Goal: Information Seeking & Learning: Compare options

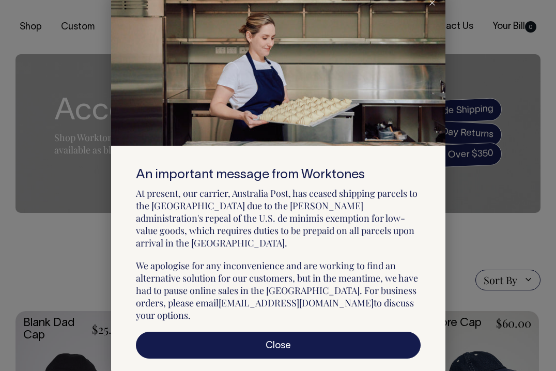
click at [428, 13] on div at bounding box center [432, 2] width 26 height 23
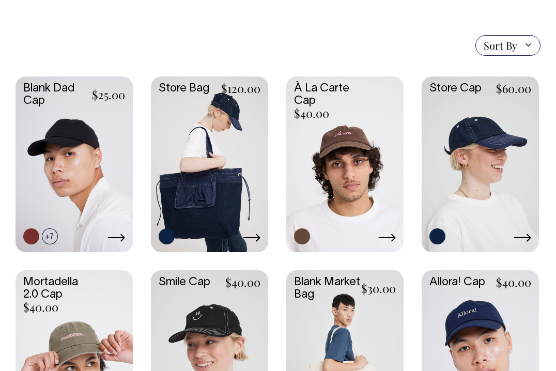
scroll to position [234, 0]
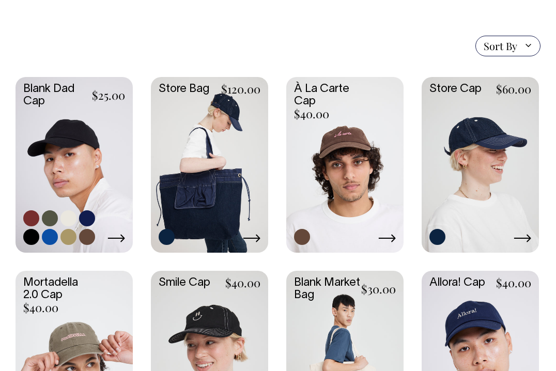
click at [65, 132] on link at bounding box center [74, 164] width 117 height 174
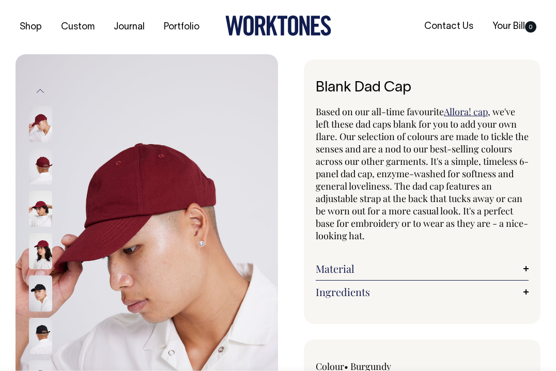
click at [41, 164] on img at bounding box center [40, 166] width 23 height 36
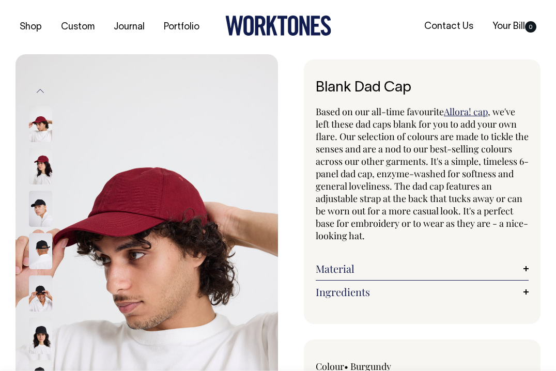
click at [41, 177] on img at bounding box center [40, 166] width 23 height 36
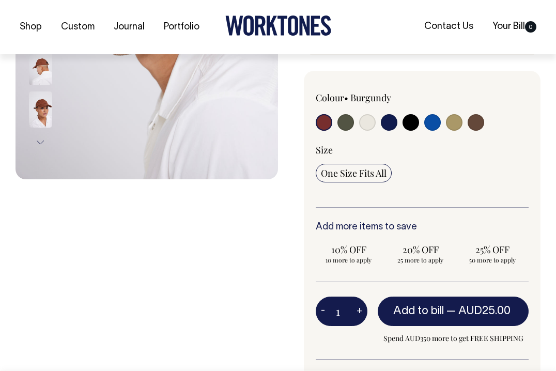
click at [435, 118] on input "radio" at bounding box center [433, 122] width 17 height 17
radio input "true"
select select "Worker Blue"
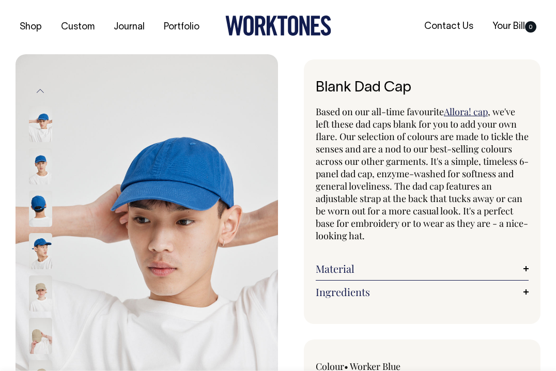
click at [38, 242] on img at bounding box center [40, 251] width 23 height 36
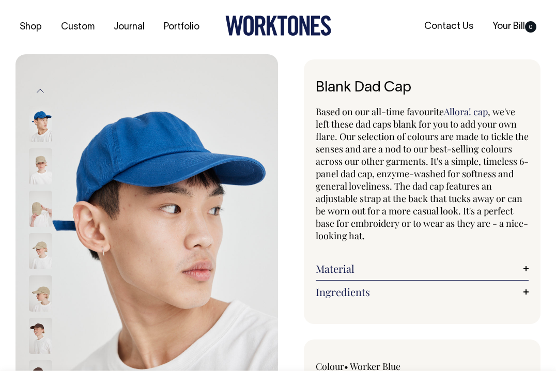
click at [42, 117] on img at bounding box center [40, 124] width 23 height 36
click at [44, 199] on img at bounding box center [40, 209] width 23 height 36
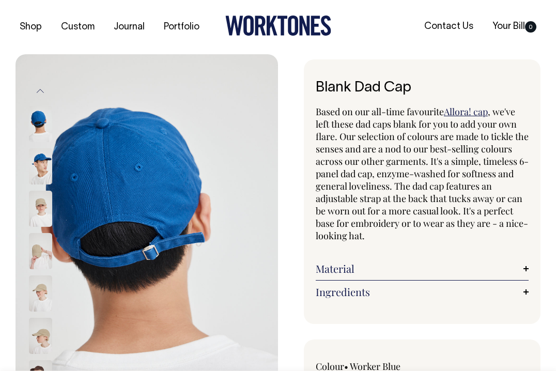
click at [37, 114] on img at bounding box center [40, 124] width 23 height 36
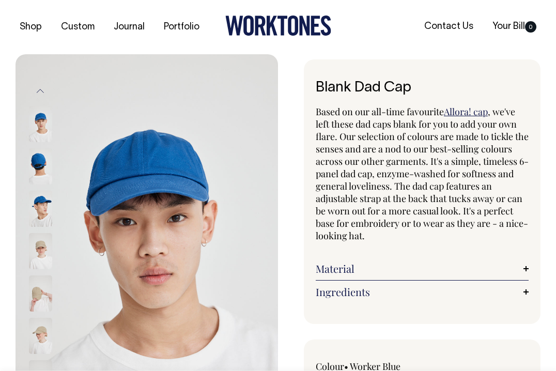
click at [37, 114] on img at bounding box center [40, 124] width 23 height 36
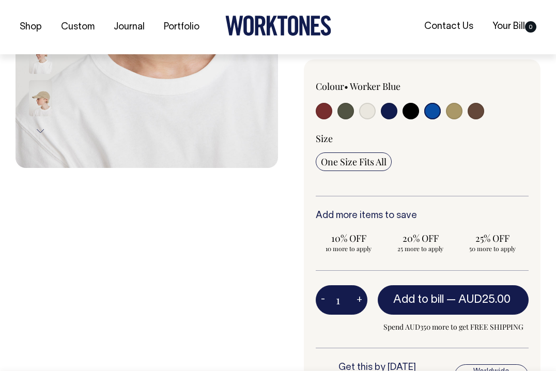
scroll to position [281, 0]
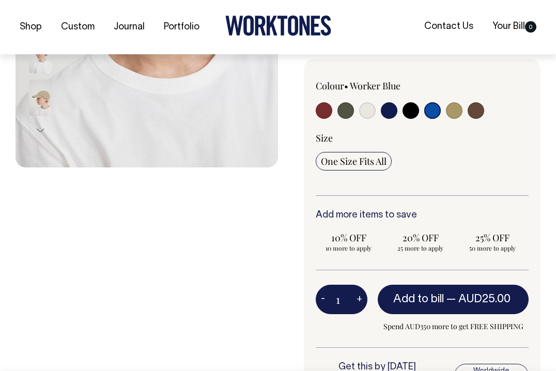
click at [390, 119] on input "radio" at bounding box center [389, 110] width 17 height 17
radio input "true"
select select "Dark Navy"
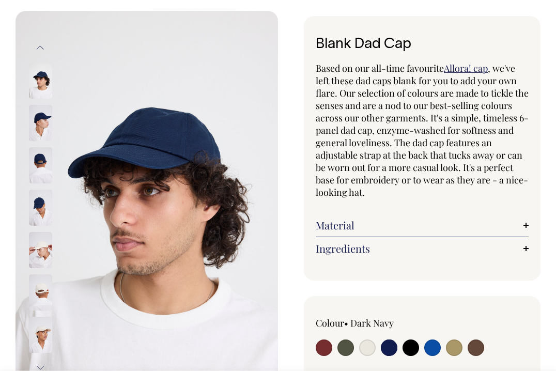
scroll to position [42, 0]
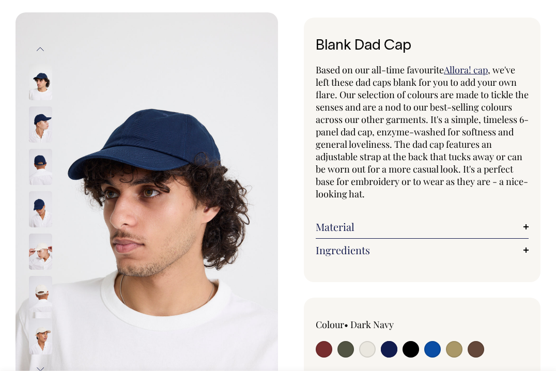
click at [44, 119] on img at bounding box center [40, 125] width 23 height 36
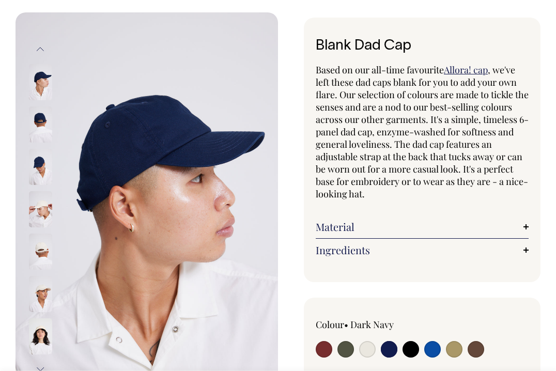
click at [44, 158] on img at bounding box center [40, 167] width 23 height 36
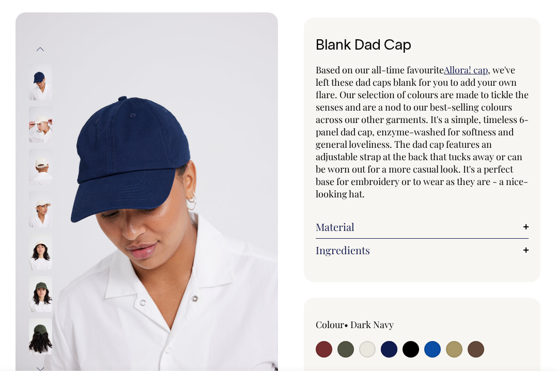
click at [354, 142] on span ", we've left these dad caps blank for you to add your own flare. Our selection …" at bounding box center [422, 132] width 213 height 137
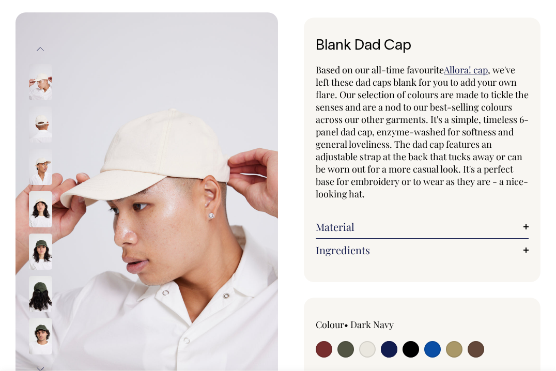
click at [328, 341] on label at bounding box center [324, 350] width 17 height 19
click at [328, 341] on input "radio" at bounding box center [324, 349] width 17 height 17
radio input "true"
select select "Burgundy"
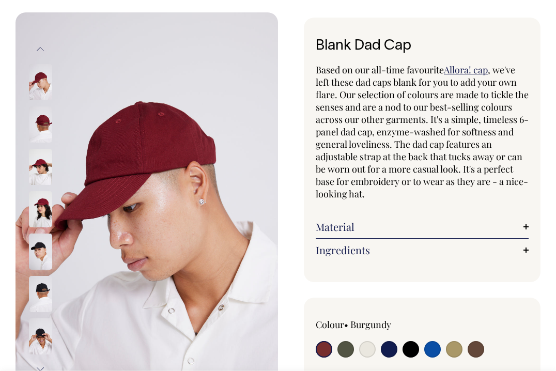
click at [38, 210] on img at bounding box center [40, 209] width 23 height 36
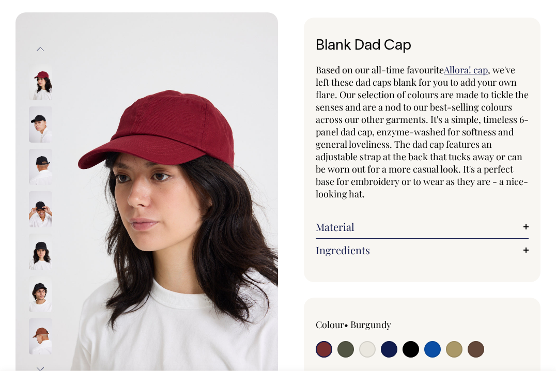
click at [456, 351] on input "radio" at bounding box center [454, 349] width 17 height 17
radio input "true"
select select "Washed Khaki"
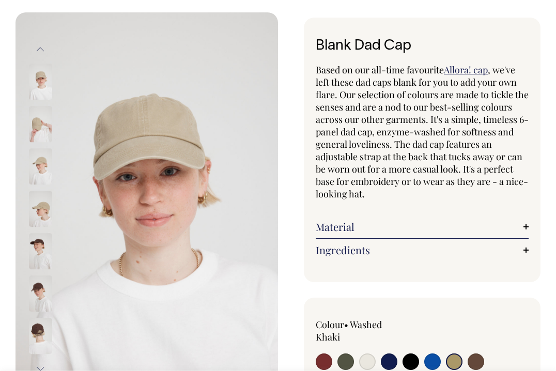
click at [366, 356] on input "radio" at bounding box center [367, 362] width 17 height 17
radio input "true"
select select "Natural"
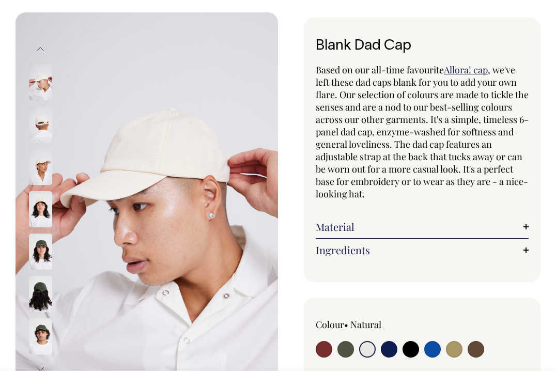
click at [46, 151] on img at bounding box center [40, 167] width 23 height 36
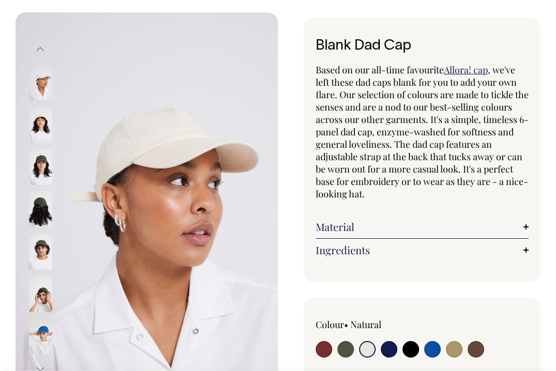
click at [41, 127] on img at bounding box center [40, 125] width 23 height 36
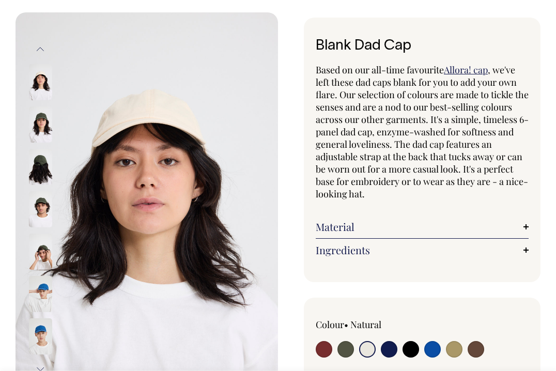
click at [44, 51] on button "Previous" at bounding box center [41, 49] width 16 height 23
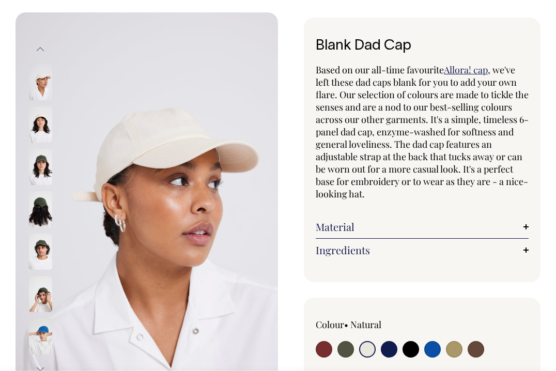
click at [39, 85] on img at bounding box center [40, 82] width 23 height 36
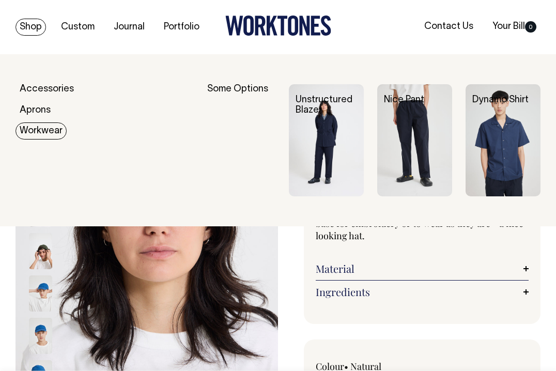
click at [39, 129] on link "Workwear" at bounding box center [41, 131] width 51 height 17
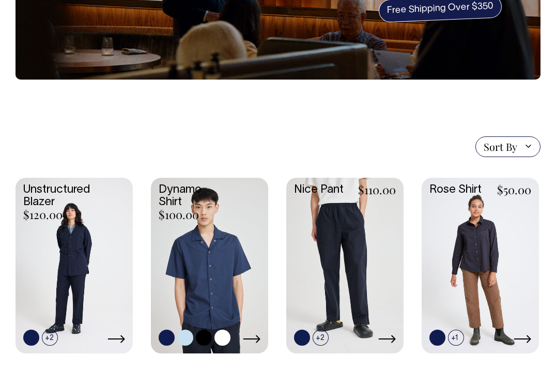
scroll to position [162, 0]
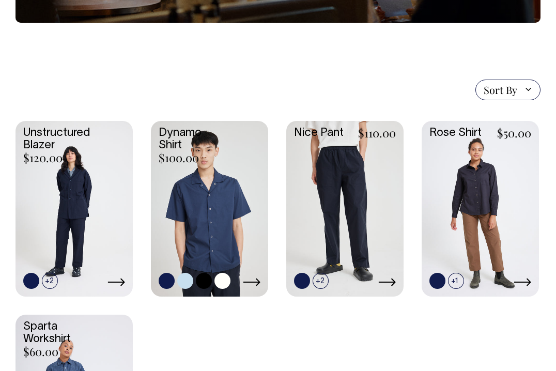
click at [232, 192] on link at bounding box center [209, 208] width 117 height 174
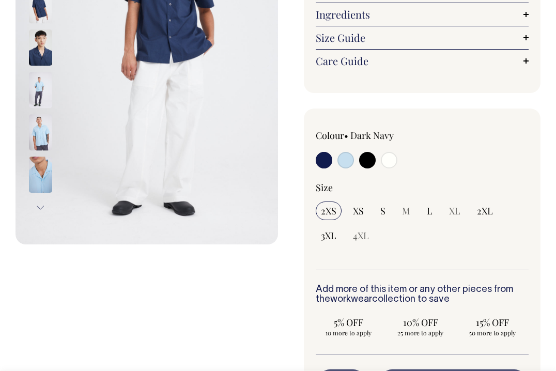
click at [388, 169] on input "radio" at bounding box center [389, 160] width 17 height 17
radio input "true"
select select "Off-White"
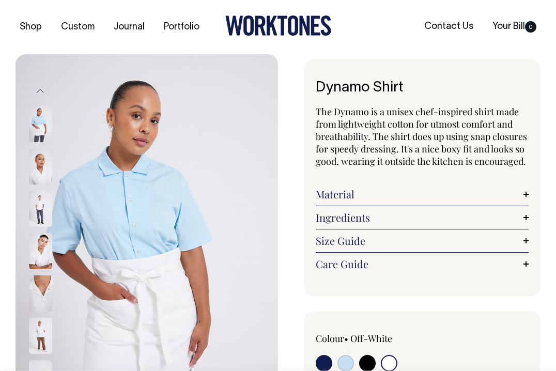
click at [386, 366] on div "Colour • Off-White" at bounding box center [358, 354] width 85 height 42
click at [388, 368] on input "radio" at bounding box center [389, 363] width 17 height 17
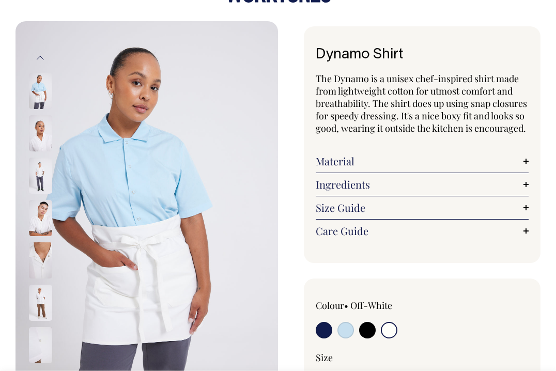
click at [390, 339] on input "radio" at bounding box center [389, 330] width 17 height 17
click at [40, 133] on img at bounding box center [40, 133] width 23 height 36
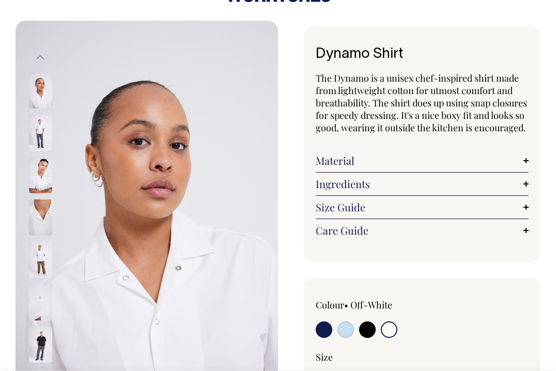
click at [40, 133] on img at bounding box center [40, 133] width 23 height 36
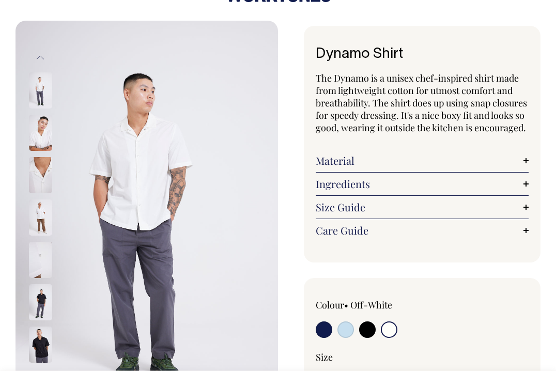
click at [41, 139] on img at bounding box center [40, 133] width 23 height 36
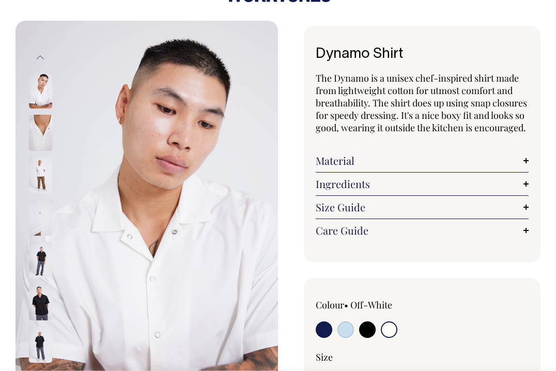
click at [40, 135] on img at bounding box center [40, 133] width 23 height 36
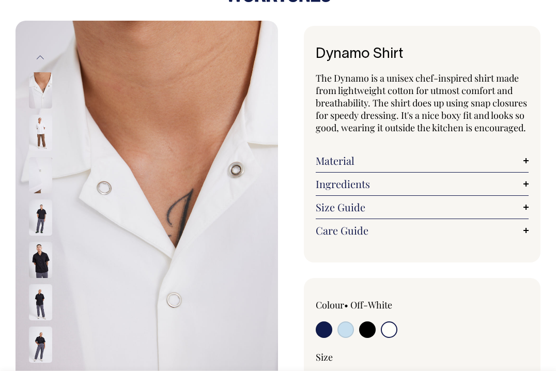
click at [41, 134] on img at bounding box center [40, 133] width 23 height 36
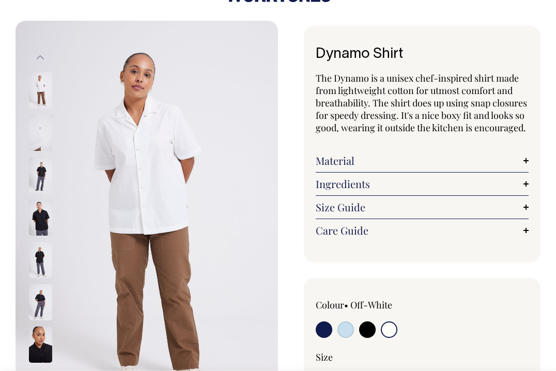
click at [41, 134] on img at bounding box center [40, 133] width 23 height 36
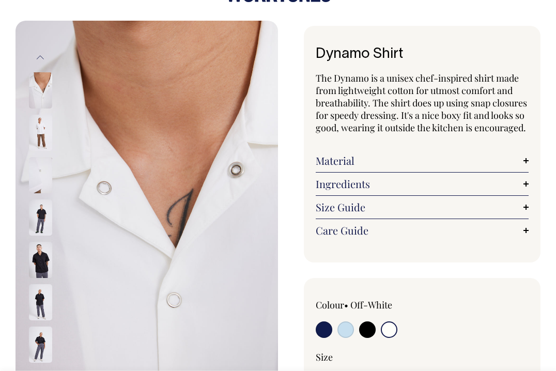
click at [41, 127] on img at bounding box center [40, 133] width 23 height 36
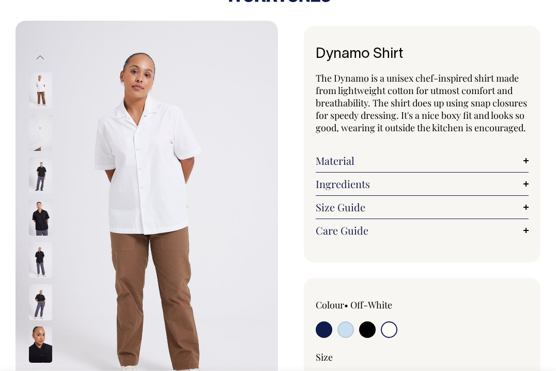
click at [39, 79] on img at bounding box center [40, 90] width 23 height 36
click at [38, 54] on button "Previous" at bounding box center [41, 57] width 16 height 23
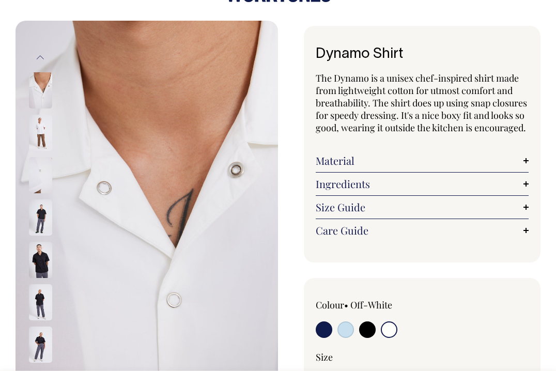
click at [38, 54] on button "Previous" at bounding box center [41, 57] width 16 height 23
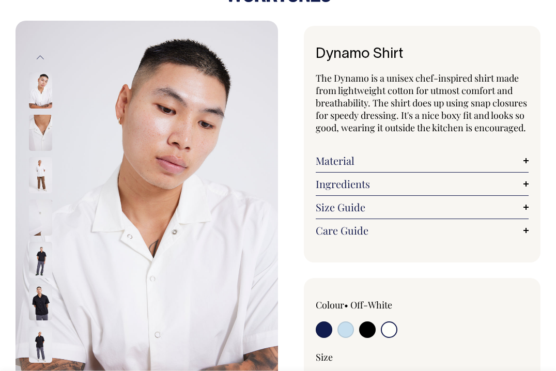
click at [38, 89] on img at bounding box center [40, 90] width 23 height 36
